Goal: Information Seeking & Learning: Learn about a topic

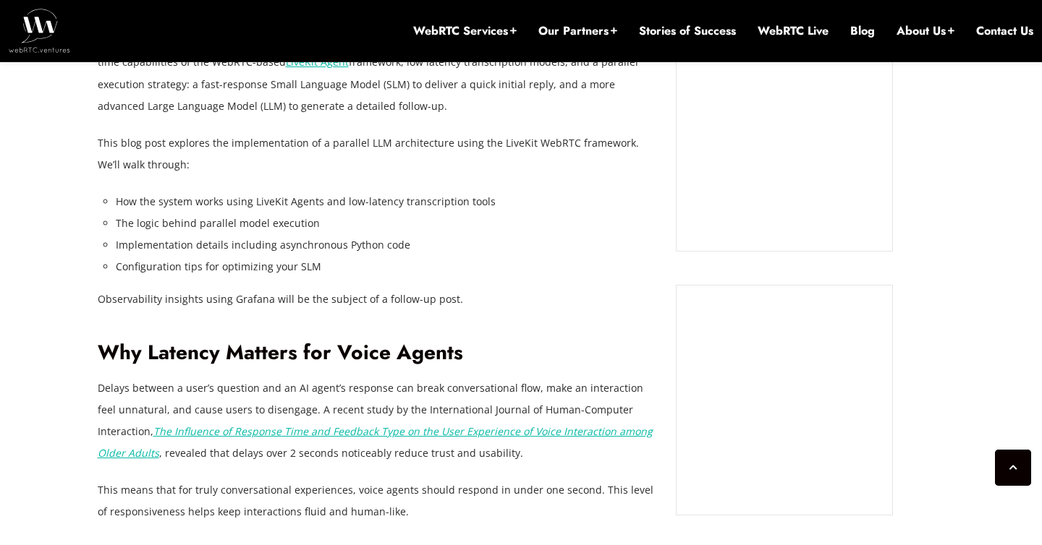
scroll to position [1114, 0]
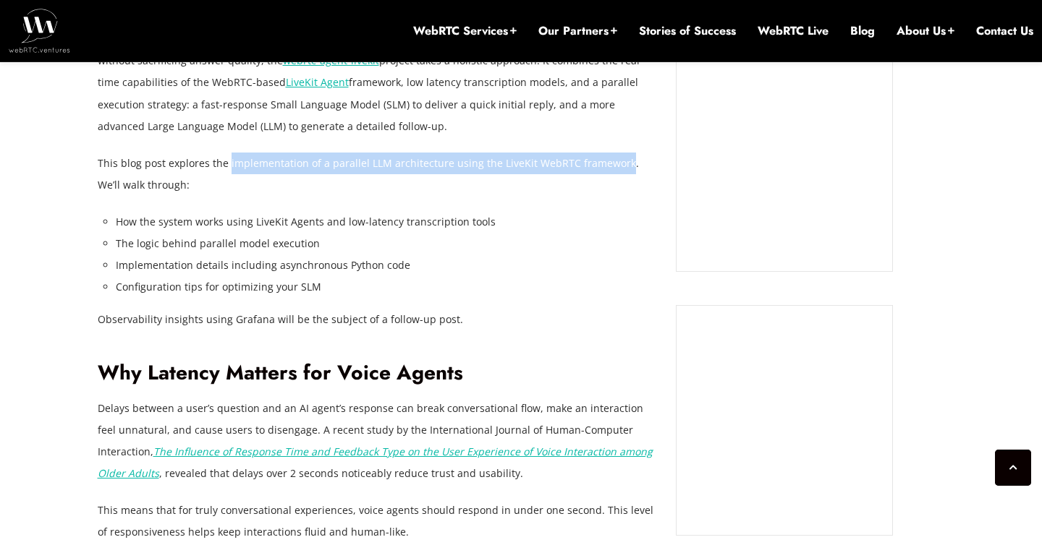
drag, startPoint x: 226, startPoint y: 165, endPoint x: 616, endPoint y: 163, distance: 389.2
click at [616, 163] on p "This blog post explores the implementation of a parallel LLM architecture using…" at bounding box center [376, 174] width 557 height 43
click at [534, 192] on p "This blog post explores the implementation of a parallel LLM architecture using…" at bounding box center [376, 174] width 557 height 43
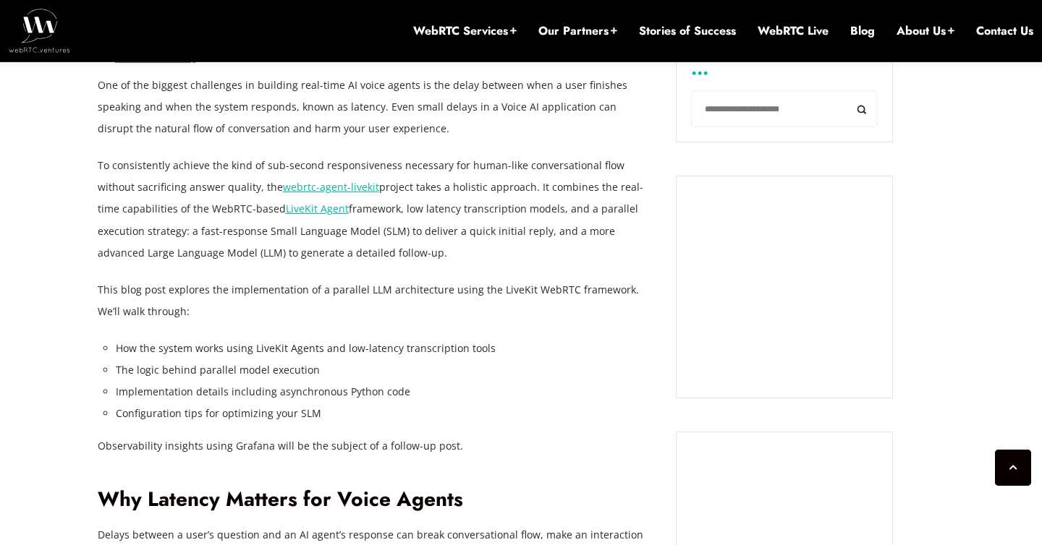
scroll to position [985, 0]
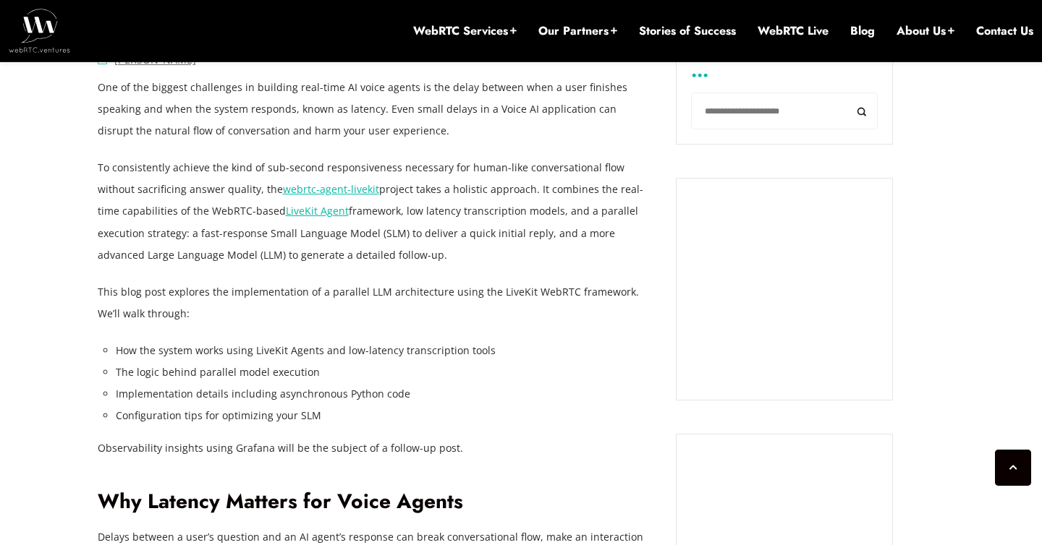
click at [534, 192] on p "To consistently achieve the kind of sub-second responsiveness necessary for hum…" at bounding box center [376, 211] width 557 height 109
click at [514, 201] on p "To consistently achieve the kind of sub-second responsiveness necessary for hum…" at bounding box center [376, 211] width 557 height 109
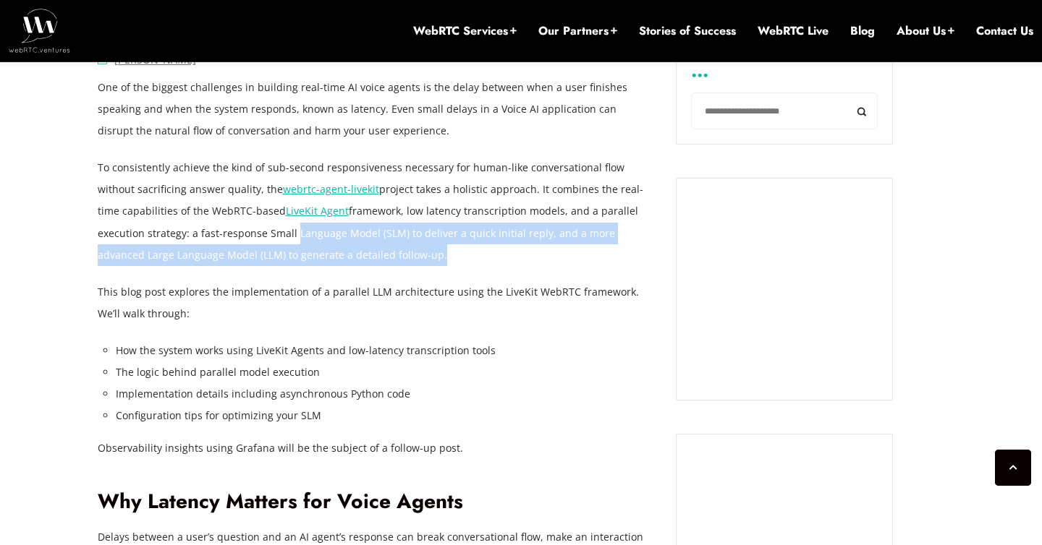
drag, startPoint x: 242, startPoint y: 233, endPoint x: 357, endPoint y: 255, distance: 117.0
click at [357, 255] on p "To consistently achieve the kind of sub-second responsiveness necessary for hum…" at bounding box center [376, 211] width 557 height 109
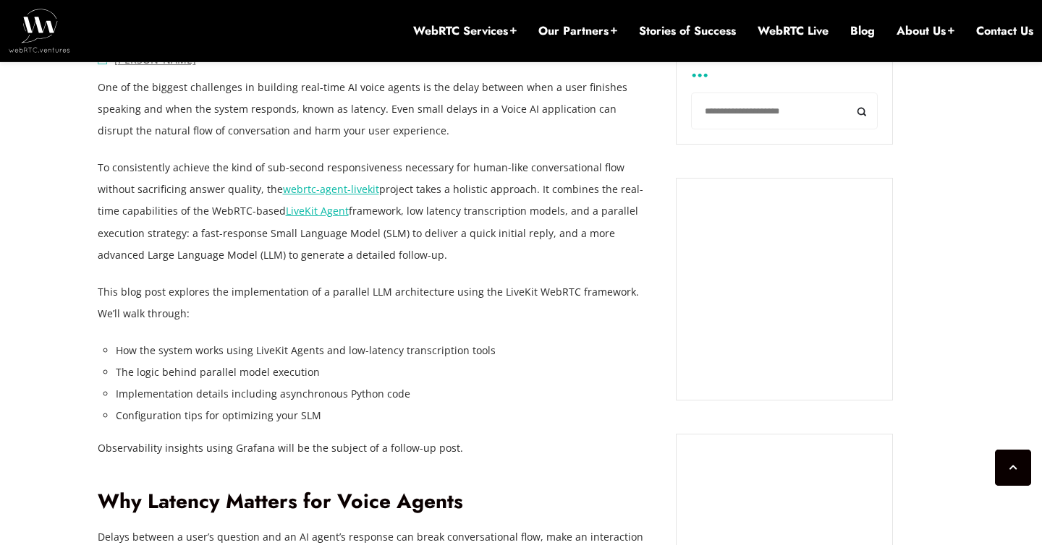
click at [213, 233] on p "To consistently achieve the kind of sub-second responsiveness necessary for hum…" at bounding box center [376, 211] width 557 height 109
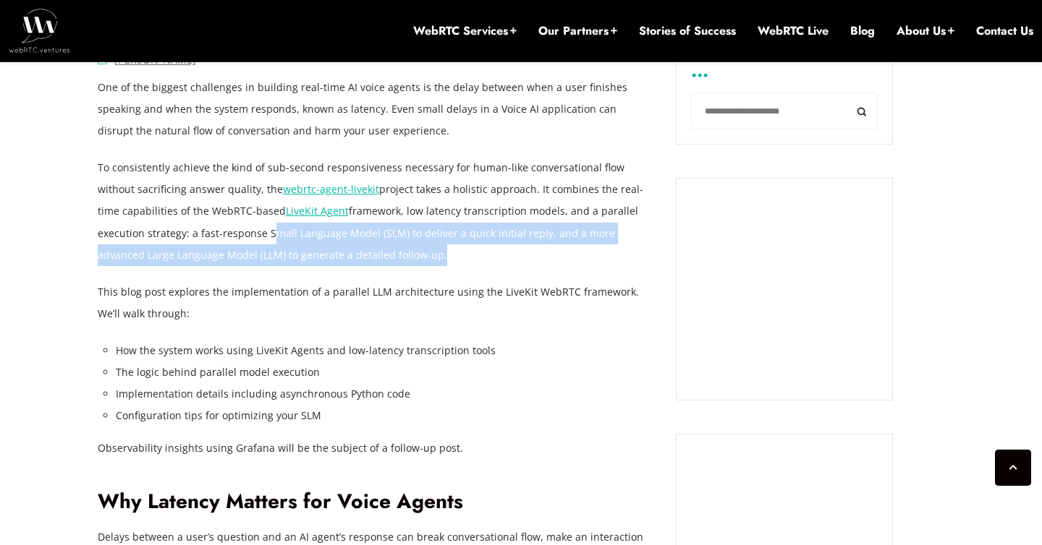
drag, startPoint x: 216, startPoint y: 233, endPoint x: 354, endPoint y: 254, distance: 139.0
click at [354, 254] on p "To consistently achieve the kind of sub-second responsiveness necessary for hum…" at bounding box center [376, 211] width 557 height 109
copy p "Small Language Model (SLM) to deliver a quick initial reply, and a more advance…"
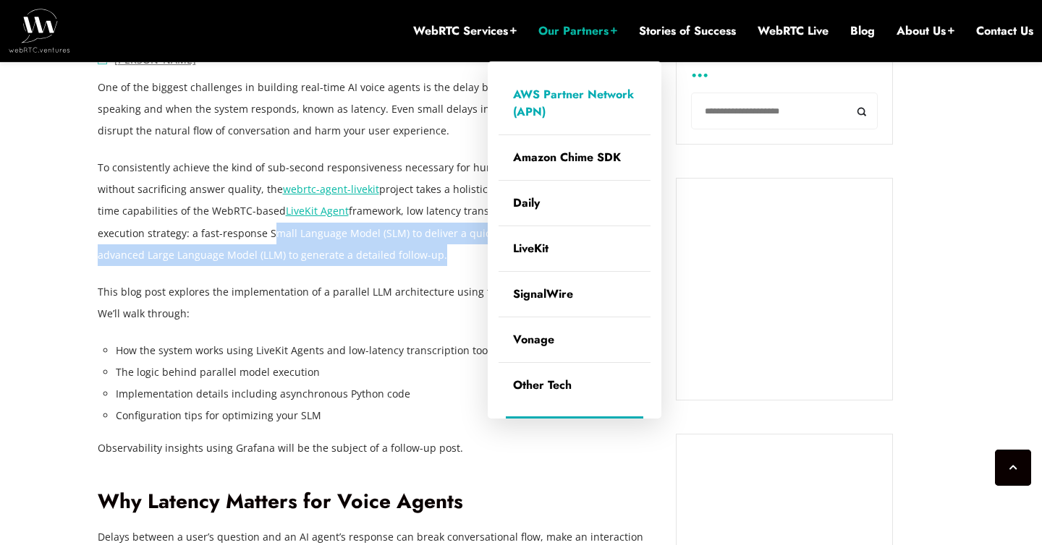
click at [550, 98] on link "AWS Partner Network (APN)" at bounding box center [574, 103] width 152 height 62
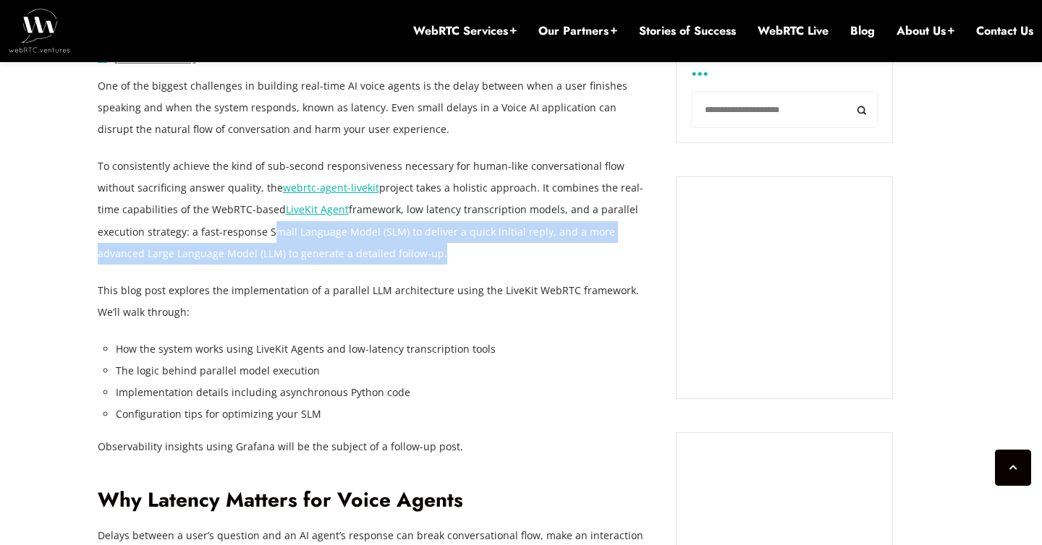
scroll to position [1055, 0]
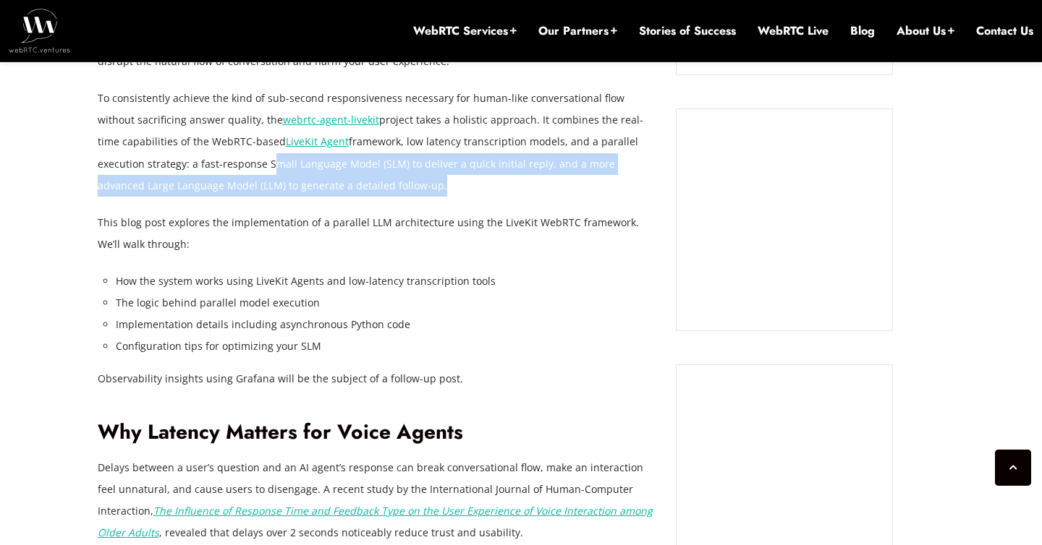
click at [400, 214] on p "This blog post explores the implementation of a parallel LLM architecture using…" at bounding box center [376, 233] width 557 height 43
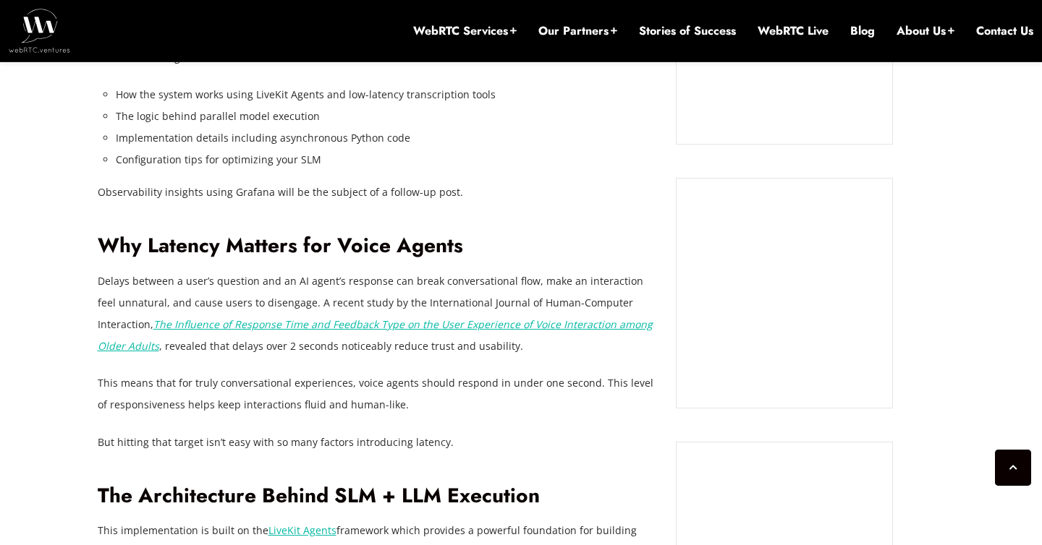
scroll to position [1243, 0]
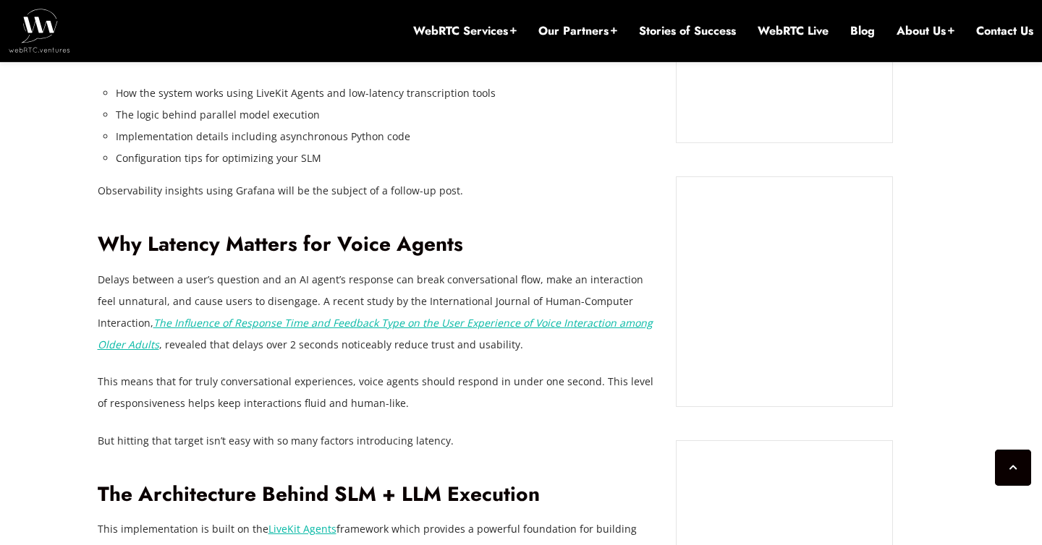
drag, startPoint x: 395, startPoint y: 212, endPoint x: 461, endPoint y: 209, distance: 65.9
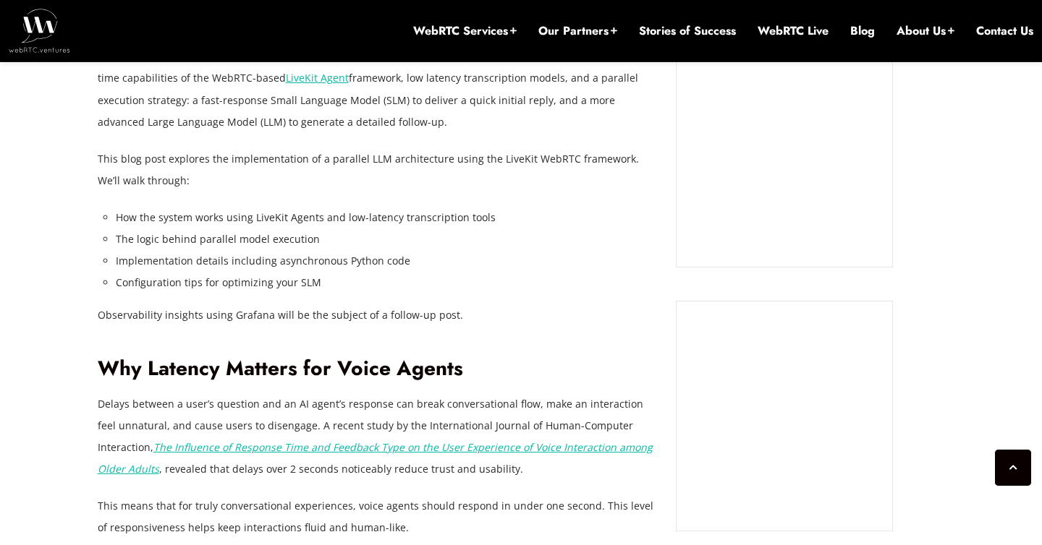
scroll to position [1044, 0]
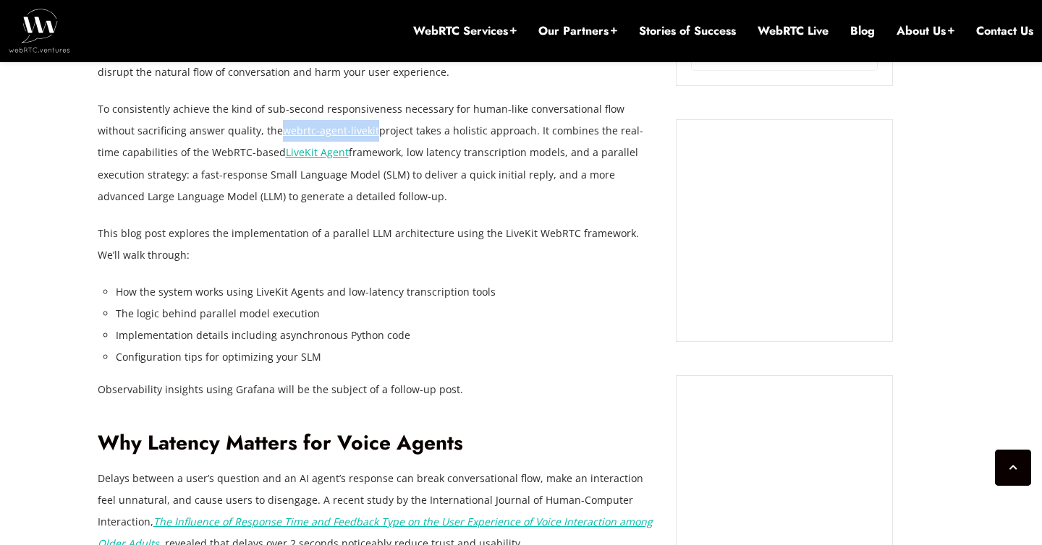
click at [368, 189] on p "To consistently achieve the kind of sub-second responsiveness necessary for hum…" at bounding box center [376, 152] width 557 height 109
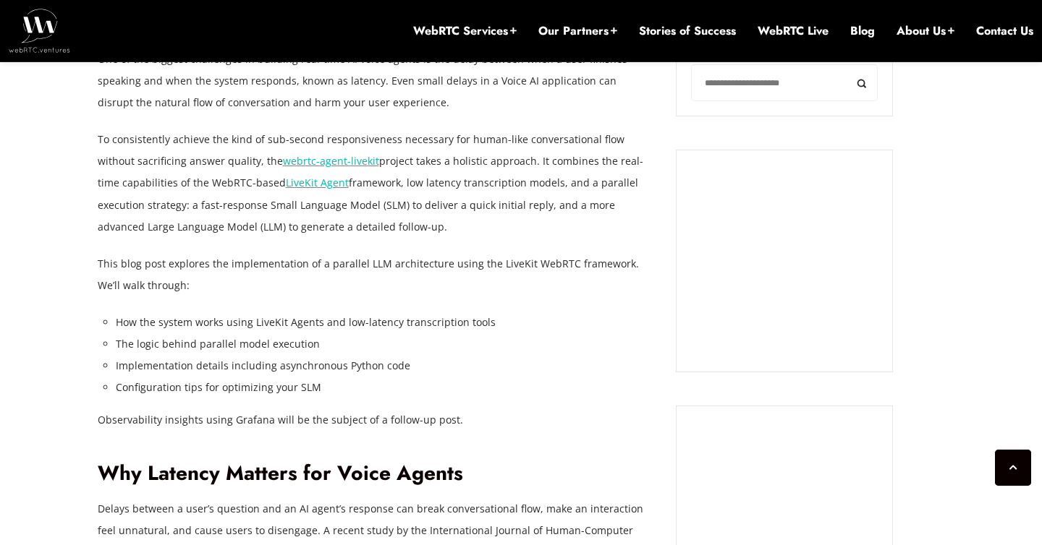
scroll to position [1061, 0]
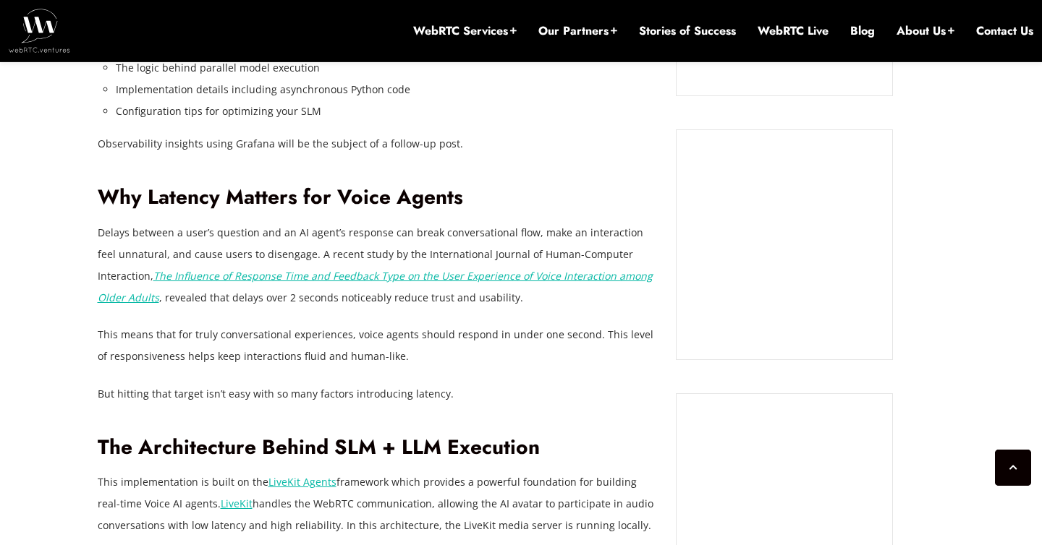
scroll to position [1362, 0]
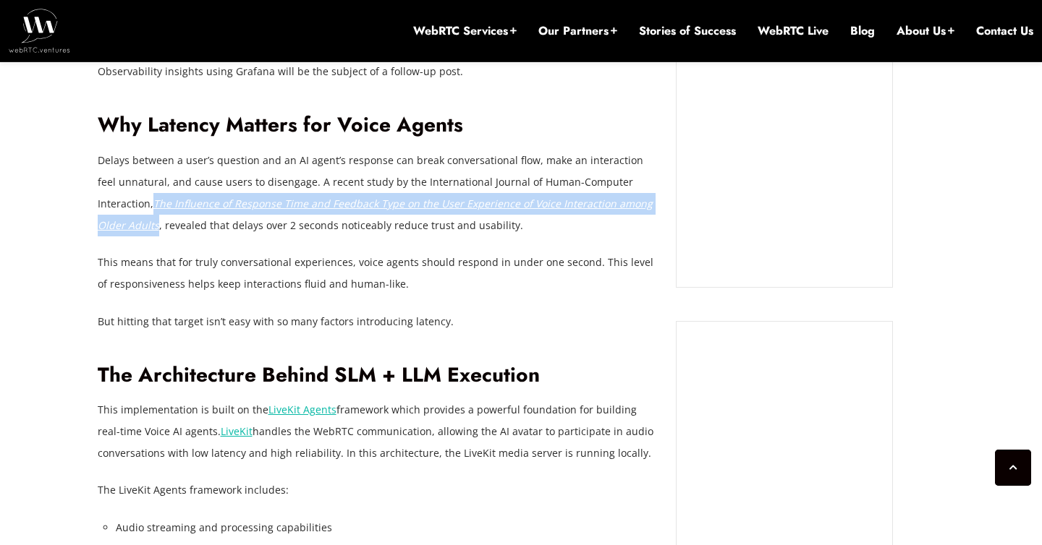
click at [419, 258] on p "This means that for truly conversational experiences, voice agents should respo…" at bounding box center [376, 273] width 557 height 43
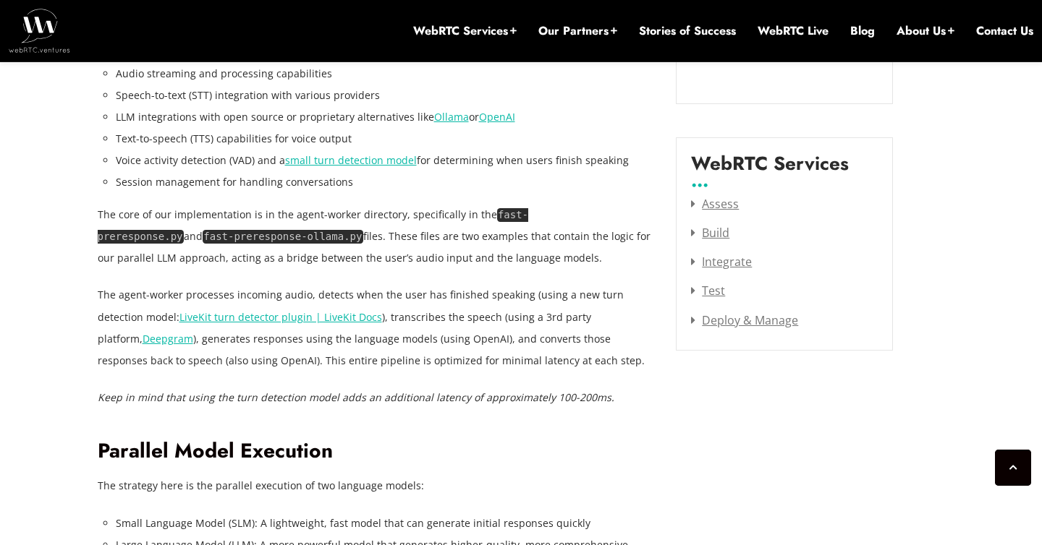
scroll to position [1817, 0]
click at [383, 307] on p "The agent-worker processes incoming audio, detects when the user has finished s…" at bounding box center [376, 327] width 557 height 87
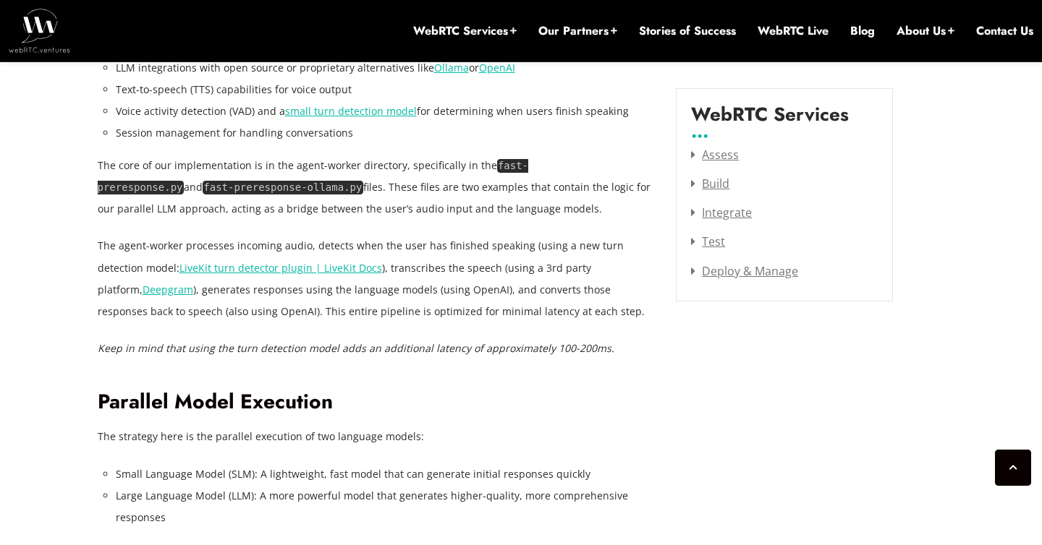
scroll to position [1866, 0]
click at [529, 164] on code "fast-preresponse.py" at bounding box center [313, 175] width 431 height 35
click at [483, 210] on p "The core of our implementation is in the agent-worker directory, specifically i…" at bounding box center [376, 186] width 557 height 65
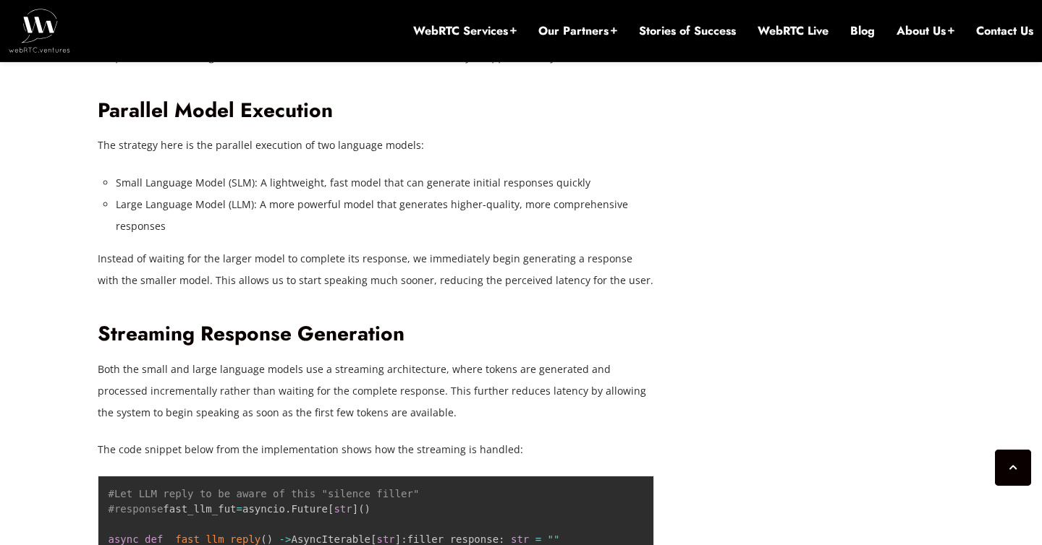
scroll to position [2164, 0]
